Goal: Information Seeking & Learning: Learn about a topic

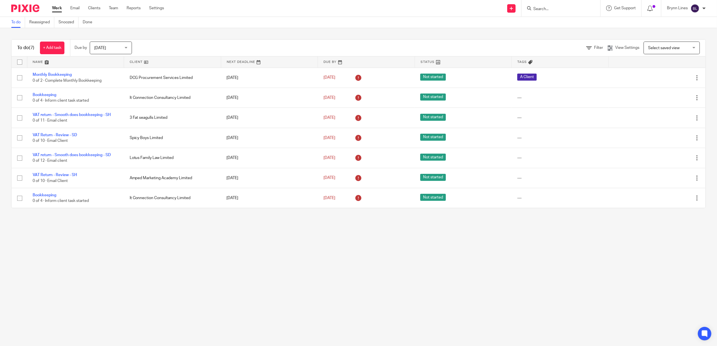
click at [545, 13] on div at bounding box center [560, 8] width 79 height 17
click at [544, 9] on input "Search" at bounding box center [558, 9] width 51 height 5
type input "pathfinder"
click button "submit" at bounding box center [0, 0] width 0 height 0
click at [578, 26] on link at bounding box center [592, 26] width 121 height 17
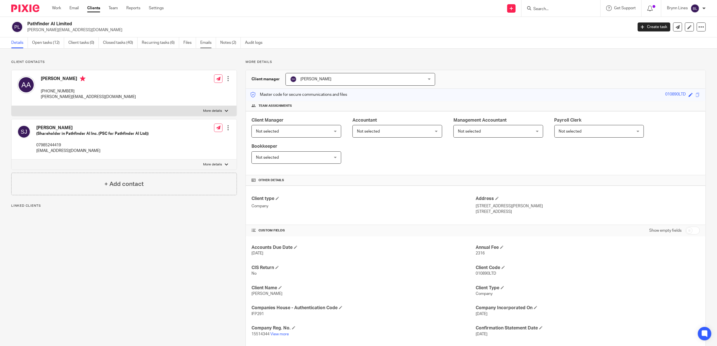
click at [211, 42] on link "Emails" at bounding box center [208, 42] width 16 height 11
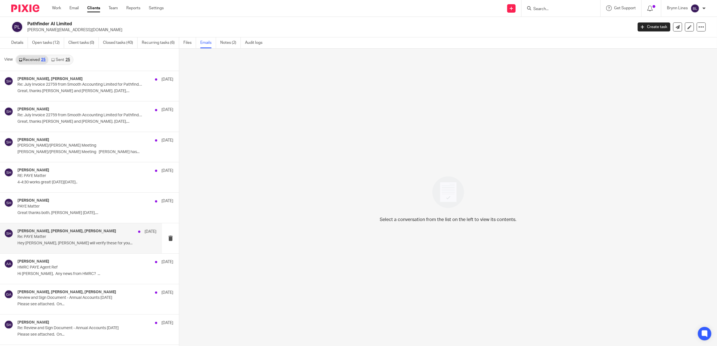
click at [95, 245] on p "Hey [PERSON_NAME], [PERSON_NAME] will verify these for you..." at bounding box center [86, 243] width 139 height 5
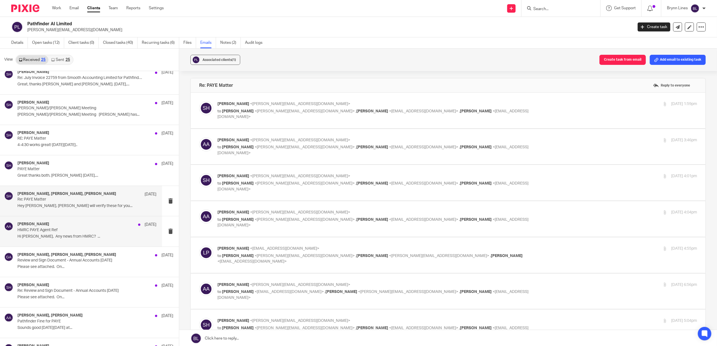
click at [79, 223] on div "Amaan Ahmad 27 May" at bounding box center [86, 225] width 139 height 6
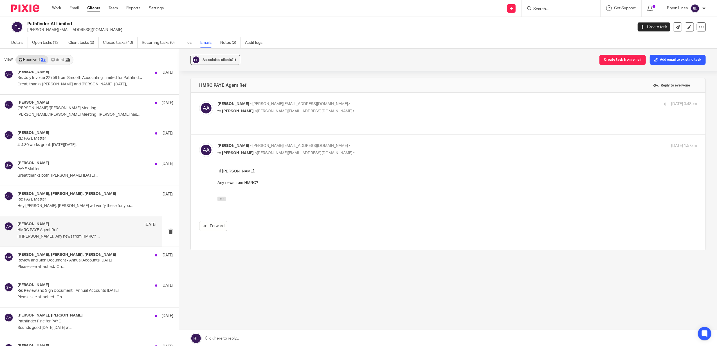
click at [281, 114] on p "to Samuel Hopgood <samuel@smoothaccounting.co.uk>" at bounding box center [376, 112] width 319 height 6
checkbox input "true"
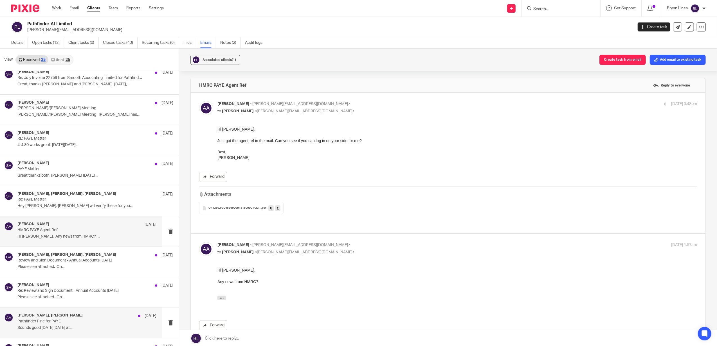
click at [59, 325] on div "Amaan Ahmad, Samuel Hopgood 8 May Pathfinder Fine for PAYE Sounds good On Thu, …" at bounding box center [86, 323] width 139 height 19
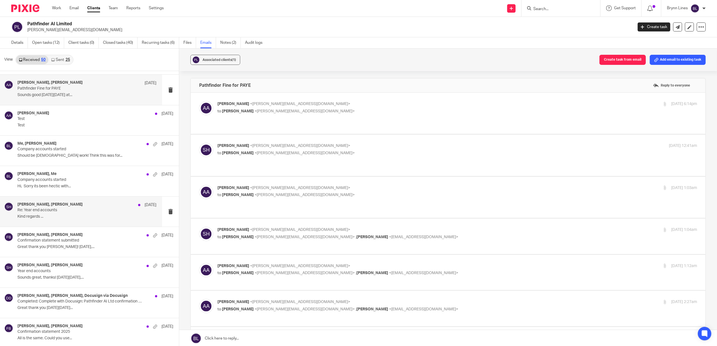
scroll to position [225, 0]
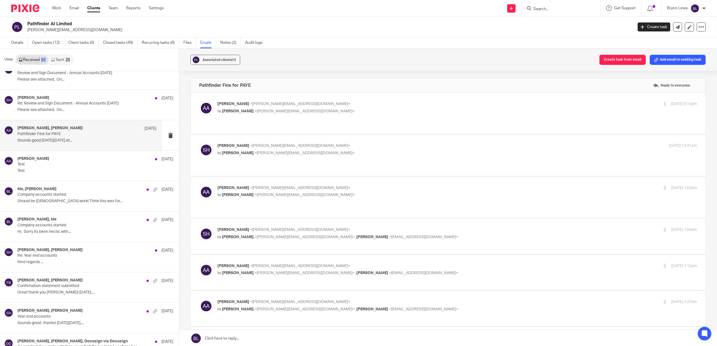
click at [47, 143] on p "Sounds good On Thu, 8 May 2025 at..." at bounding box center [86, 140] width 139 height 5
click at [52, 131] on h4 "Amaan Ahmad, Samuel Hopgood" at bounding box center [49, 128] width 65 height 5
click at [247, 99] on label at bounding box center [448, 113] width 515 height 41
click at [199, 101] on input "checkbox" at bounding box center [199, 101] width 0 height 0
checkbox input "true"
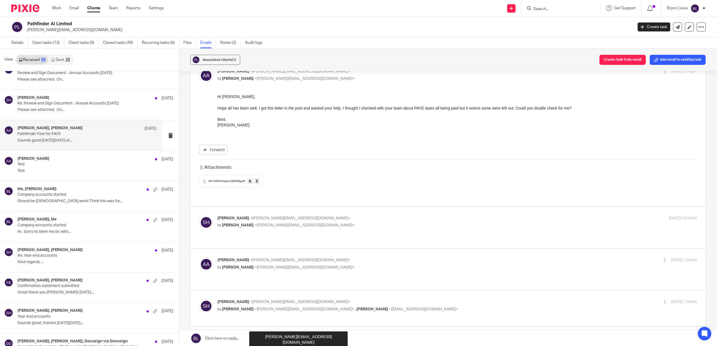
scroll to position [0, 0]
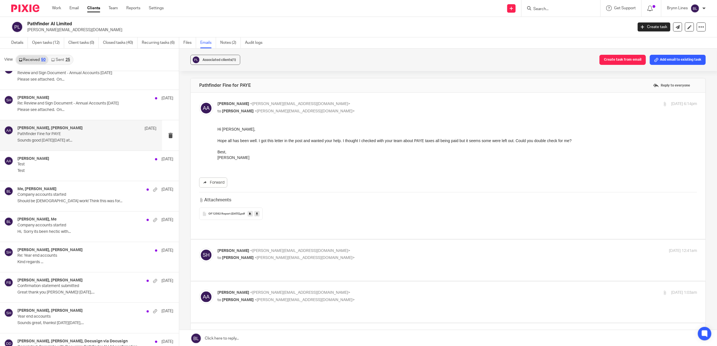
click at [234, 255] on p "to Amaan Ahmad <amaan@heypathfinder.com>" at bounding box center [376, 258] width 319 height 6
checkbox input "true"
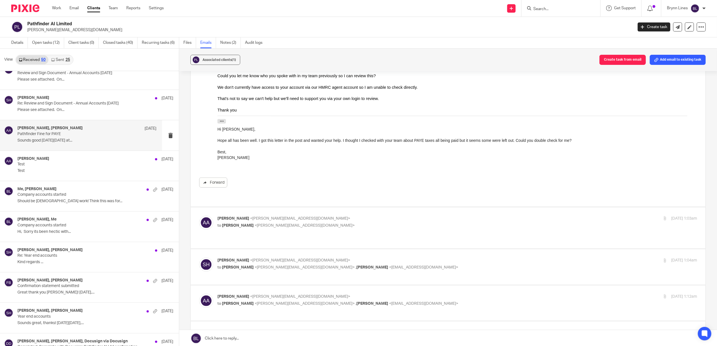
scroll to position [225, 0]
click at [263, 217] on div "Amaan Ahmad <amaan@heypathfinder.com> to Samuel Hopgood <samuel@smoothaccountin…" at bounding box center [448, 226] width 498 height 24
click at [262, 222] on span "<samuel@smoothaccounting.co.uk>" at bounding box center [305, 224] width 100 height 4
checkbox input "true"
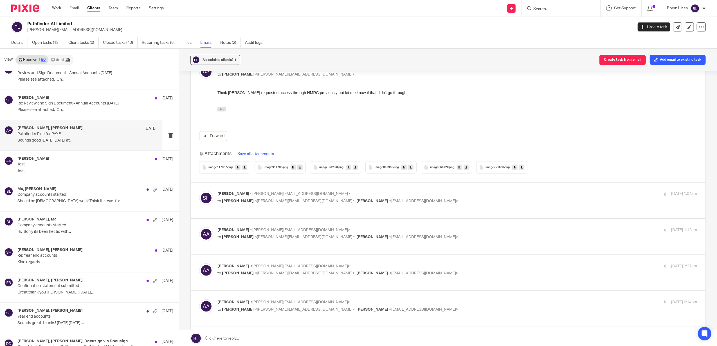
scroll to position [375, 0]
click at [268, 192] on span "<samuel@smoothaccounting.co.uk>" at bounding box center [300, 194] width 100 height 4
checkbox input "true"
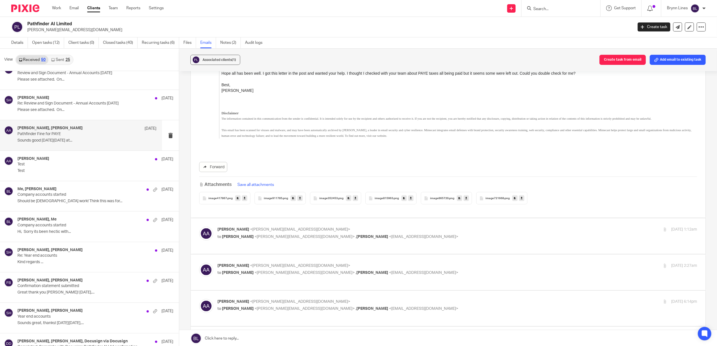
scroll to position [862, 0]
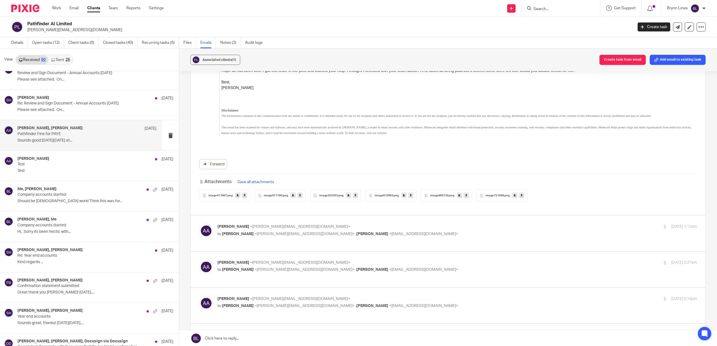
click at [262, 224] on p "Amaan Ahmad <amaan@heypathfinder.com>" at bounding box center [376, 227] width 319 height 6
checkbox input "true"
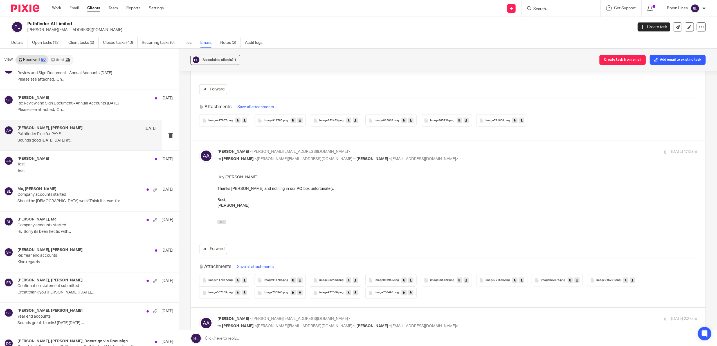
scroll to position [1012, 0]
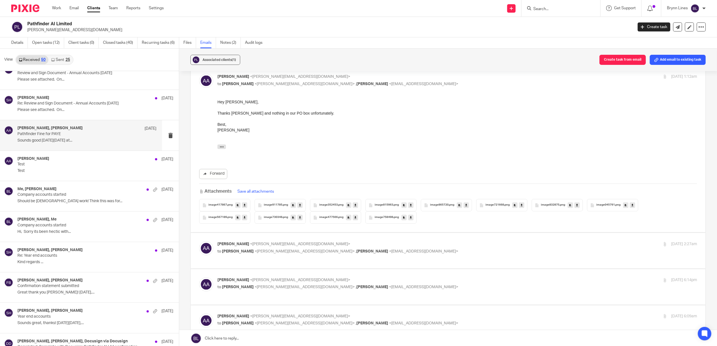
click at [264, 250] on span "<samuel@smoothaccounting.co.uk>" at bounding box center [305, 252] width 100 height 4
checkbox input "true"
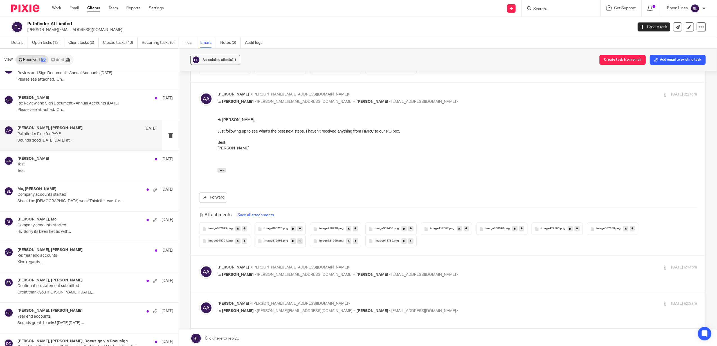
scroll to position [1200, 0]
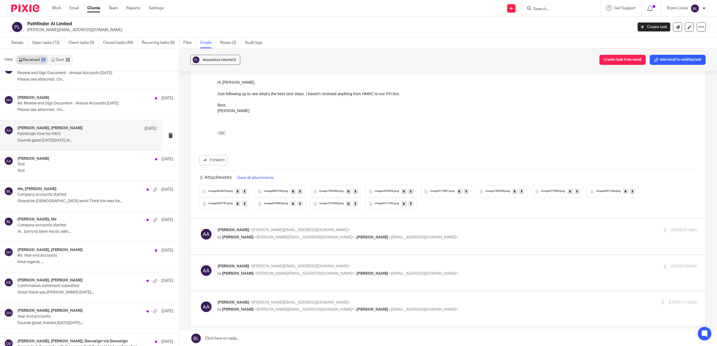
click at [269, 219] on label at bounding box center [448, 237] width 515 height 36
click at [199, 227] on input "checkbox" at bounding box center [199, 227] width 0 height 0
checkbox input "true"
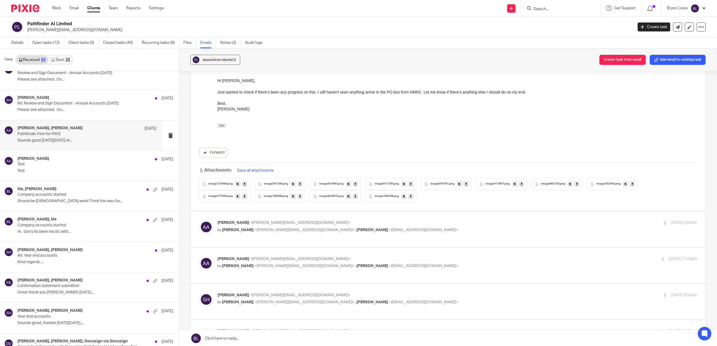
scroll to position [1387, 0]
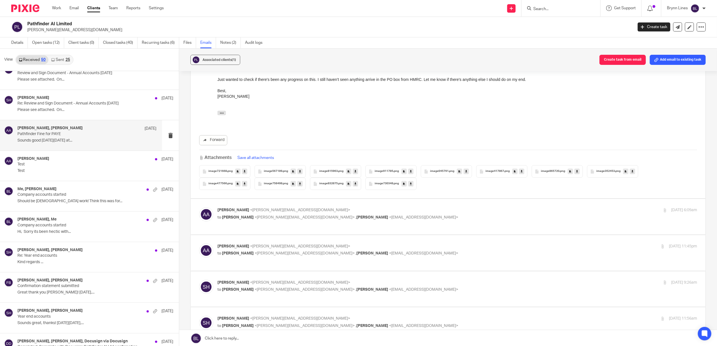
click at [268, 245] on span "<amaan@heypathfinder.com>" at bounding box center [300, 247] width 100 height 4
checkbox input "true"
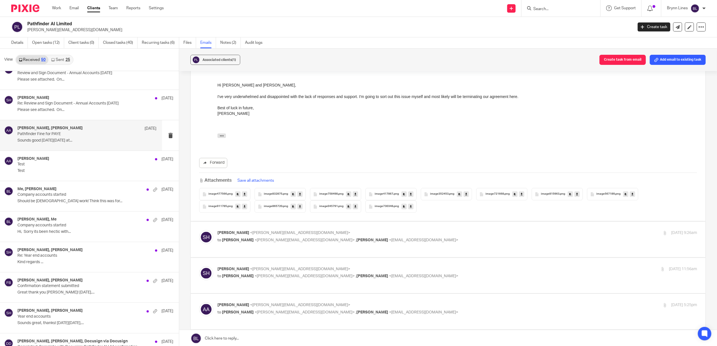
scroll to position [1575, 0]
click at [276, 229] on div "Samuel Hopgood <samuel@smoothaccounting.co.uk> to Amaan Ahmad <amaan@heypathfin…" at bounding box center [376, 235] width 319 height 13
checkbox input "true"
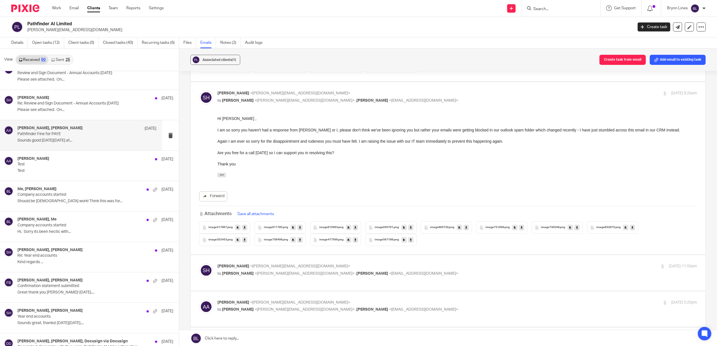
scroll to position [1725, 0]
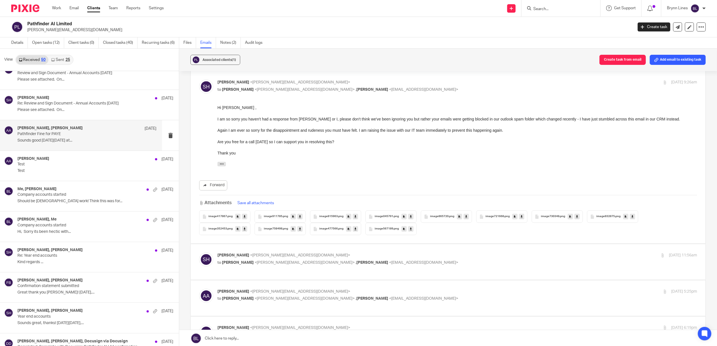
click at [251, 254] on span "<samuel@smoothaccounting.co.uk>" at bounding box center [300, 256] width 100 height 4
checkbox input "true"
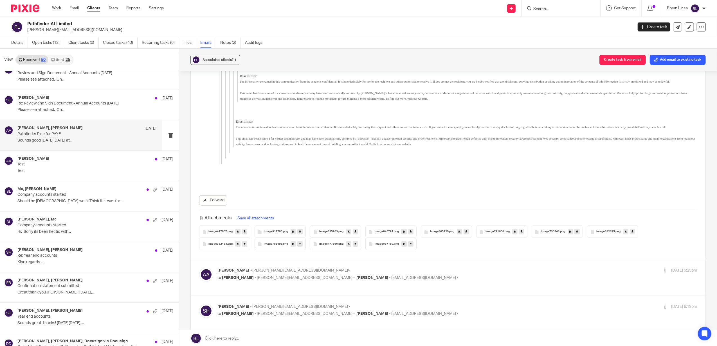
scroll to position [2887, 0]
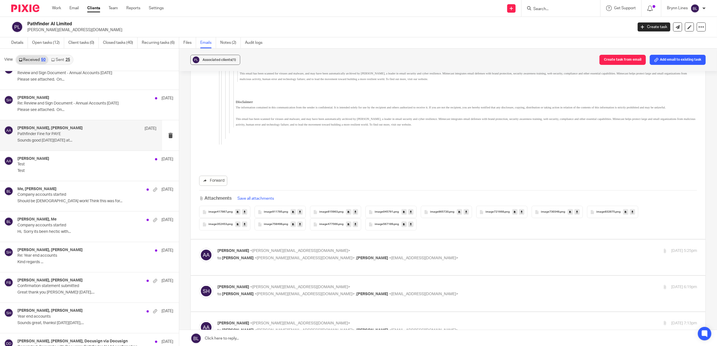
click at [287, 256] on span "<samuel@smoothaccounting.co.uk>" at bounding box center [305, 258] width 100 height 4
checkbox input "true"
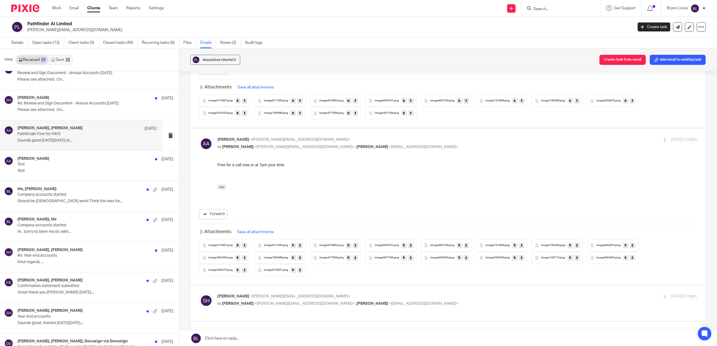
scroll to position [3000, 0]
click at [283, 293] on p "Samuel Hopgood <samuel@smoothaccounting.co.uk>" at bounding box center [376, 296] width 319 height 6
checkbox input "true"
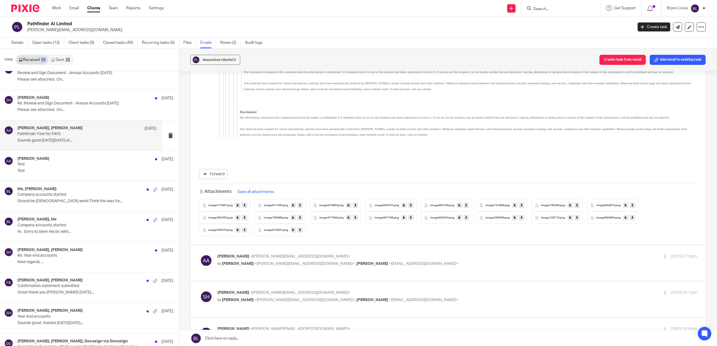
scroll to position [4537, 0]
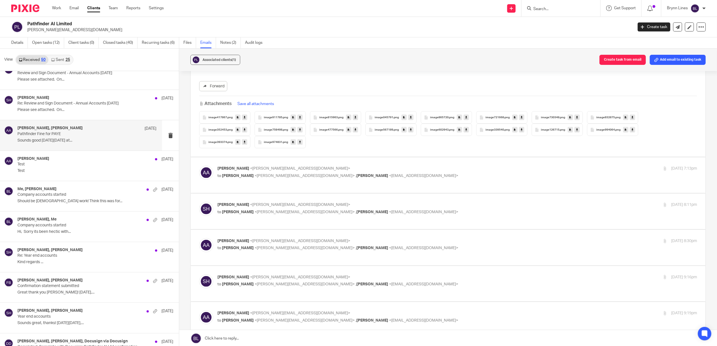
click at [281, 275] on div "Samuel Hopgood <samuel@smoothaccounting.co.uk> to Amaan Ahmad <amaan@heypathfin…" at bounding box center [376, 281] width 319 height 13
checkbox input "true"
click at [295, 246] on span "<samuel@smoothaccounting.co.uk>" at bounding box center [305, 248] width 100 height 4
checkbox input "true"
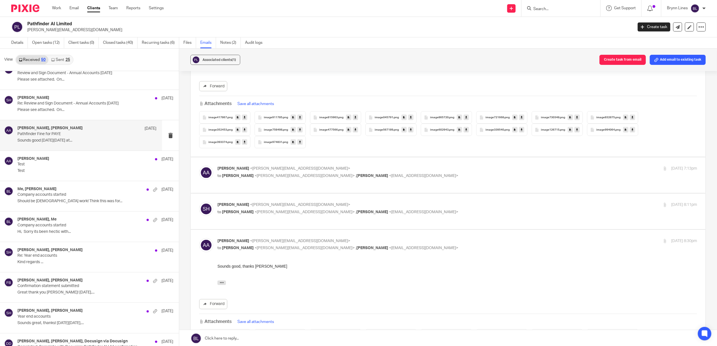
click at [285, 210] on p "to Amaan Ahmad <amaan@heypathfinder.com> , Luke Pullen <luke@smoothaccounting.c…" at bounding box center [376, 213] width 319 height 6
checkbox input "true"
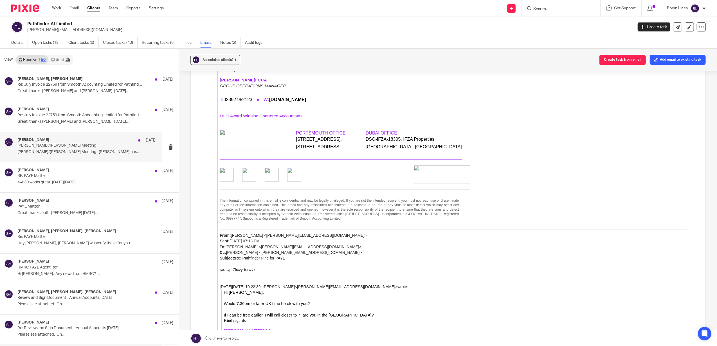
click at [82, 148] on p "Sam/Amaan Meeting" at bounding box center [72, 145] width 111 height 5
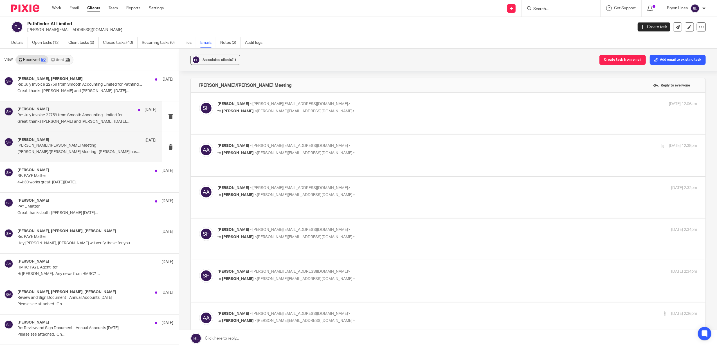
click at [89, 115] on p "Re: July Invoice 22759 from Smooth Accounting Limited for Pathfinder AI Limited" at bounding box center [72, 115] width 111 height 5
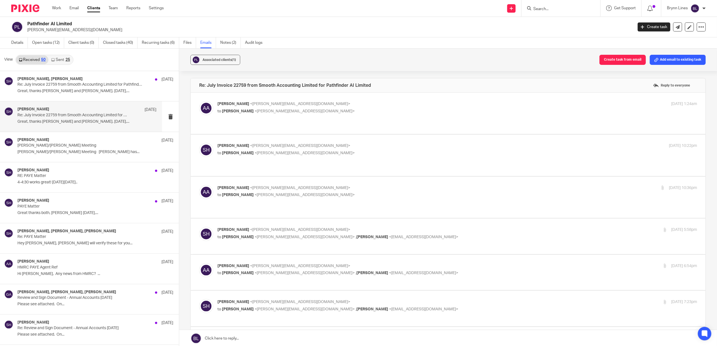
click at [232, 110] on span "[PERSON_NAME]" at bounding box center [238, 111] width 32 height 4
checkbox input "true"
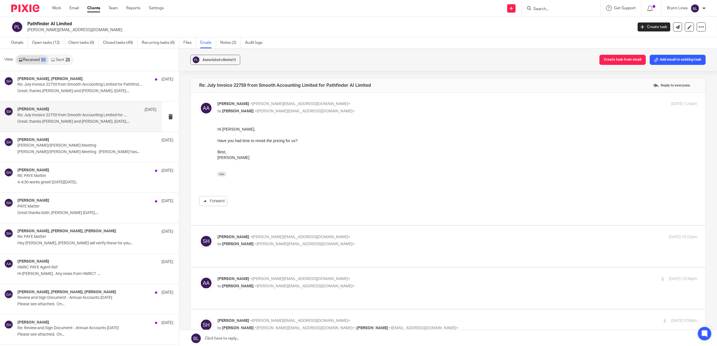
click at [271, 242] on p "to Amaan Ahmad <amaan@heypathfinder.com>" at bounding box center [376, 245] width 319 height 6
checkbox input "true"
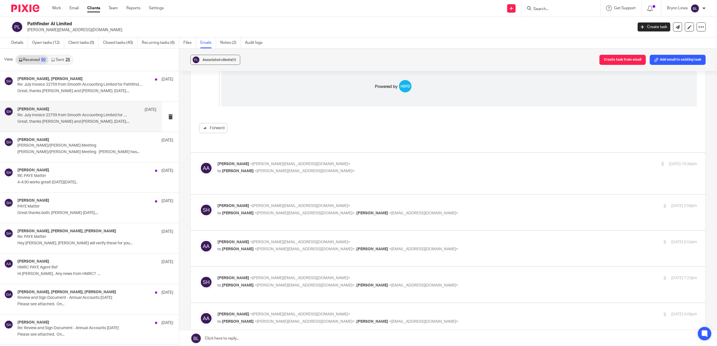
scroll to position [600, 0]
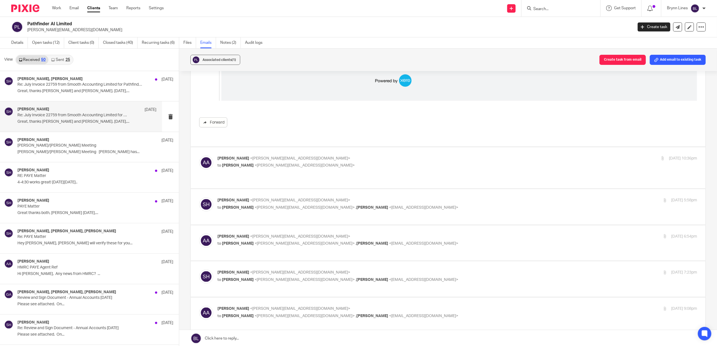
click at [258, 164] on span "<samuel@smoothaccounting.co.uk>" at bounding box center [305, 166] width 100 height 4
checkbox input "true"
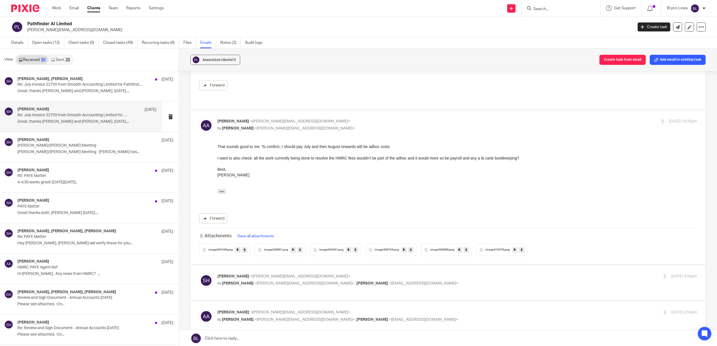
scroll to position [637, 0]
click at [294, 274] on span "<samuel@smoothaccounting.co.uk>" at bounding box center [300, 276] width 100 height 4
checkbox input "true"
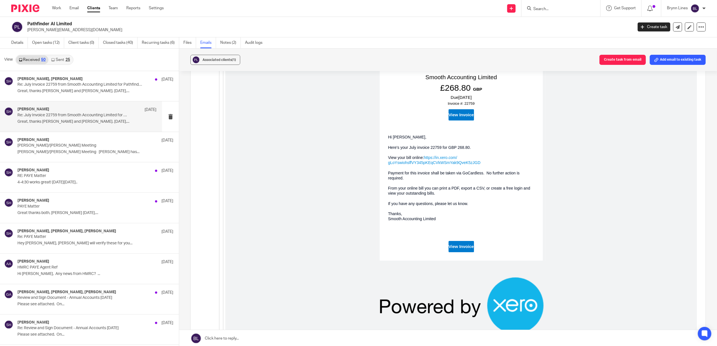
scroll to position [1537, 0]
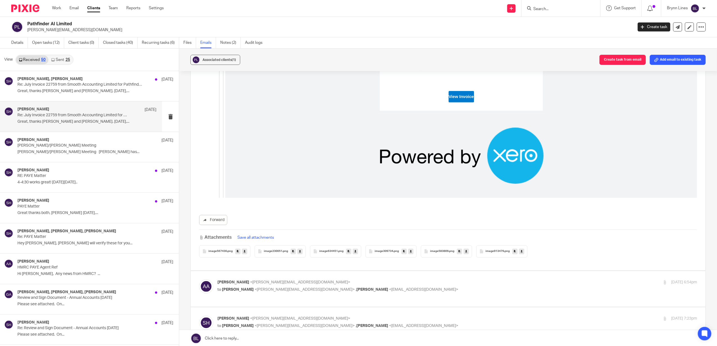
click at [265, 280] on p "Amaan Ahmad <amaan@heypathfinder.com>" at bounding box center [376, 283] width 319 height 6
checkbox input "true"
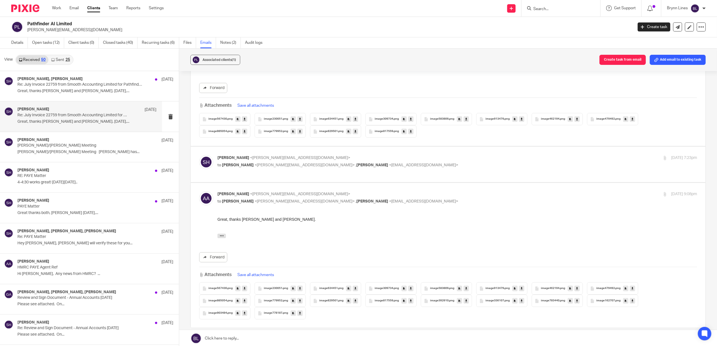
scroll to position [1870, 0]
